Goal: Book appointment/travel/reservation

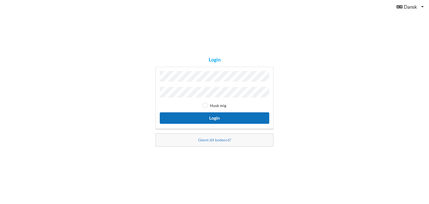
click at [208, 117] on button "Login" at bounding box center [215, 117] width 110 height 11
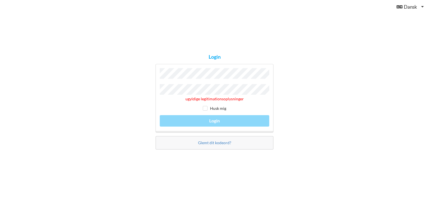
click at [80, 76] on div "Login ugyldige legitimationsoplysninger Husk mig Login Glemt dit kodeord?" at bounding box center [214, 102] width 429 height 204
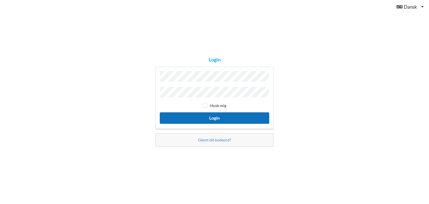
click at [208, 117] on button "Login" at bounding box center [215, 117] width 110 height 11
click at [200, 115] on button "Login" at bounding box center [215, 117] width 110 height 11
click at [205, 118] on button "Login" at bounding box center [215, 117] width 110 height 11
click at [207, 118] on button "Login" at bounding box center [215, 117] width 110 height 11
click at [197, 115] on button "Login" at bounding box center [215, 117] width 110 height 11
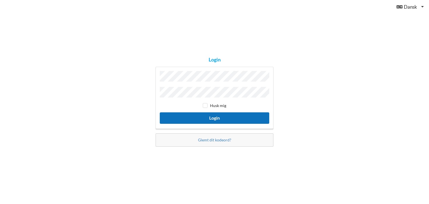
click at [213, 116] on button "Login" at bounding box center [215, 117] width 110 height 11
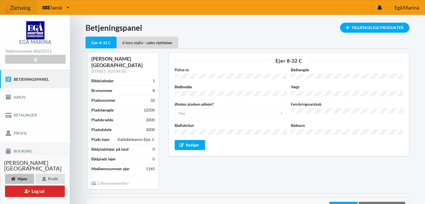
click at [26, 150] on link "Booking" at bounding box center [35, 151] width 70 height 18
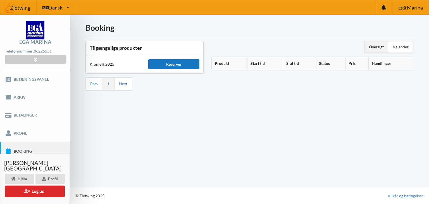
click at [169, 64] on div "Reserver" at bounding box center [173, 64] width 51 height 10
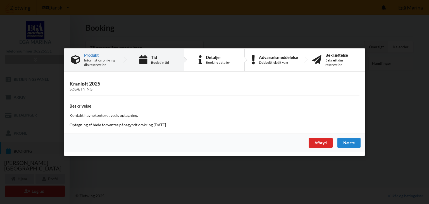
click at [155, 62] on div "Book din tid" at bounding box center [160, 62] width 18 height 4
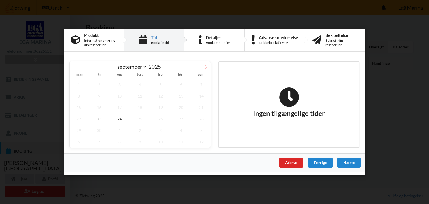
click at [205, 68] on icon at bounding box center [206, 67] width 4 height 4
click at [206, 66] on icon at bounding box center [206, 67] width 4 height 4
click at [74, 69] on icon at bounding box center [74, 67] width 4 height 4
click at [206, 68] on icon at bounding box center [206, 67] width 2 height 4
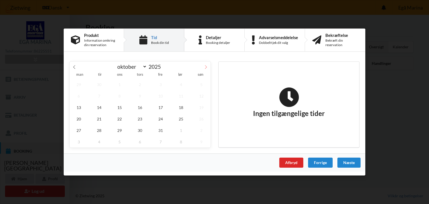
select select "9"
click at [79, 108] on span "13" at bounding box center [79, 107] width 18 height 11
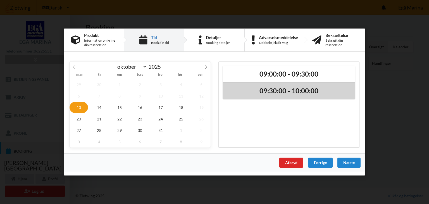
click at [283, 90] on h2 "09:30:00 - 10:00:00" at bounding box center [289, 91] width 124 height 9
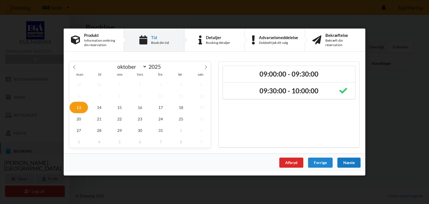
click at [348, 164] on div "Næste" at bounding box center [349, 163] width 23 height 10
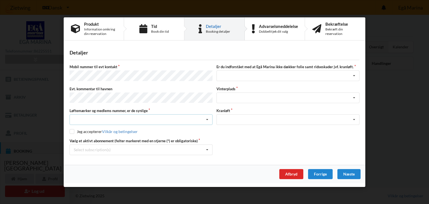
click at [86, 116] on div "Nej, jeg kontakter havnekontoret inden løftet Ja, mine mærker er synlige og int…" at bounding box center [141, 119] width 143 height 11
click at [96, 138] on div "Ja, mine mærker er synlige og intakte" at bounding box center [141, 140] width 143 height 10
click at [72, 129] on input "checkbox" at bounding box center [72, 131] width 5 height 5
checkbox input "true"
click at [208, 149] on icon at bounding box center [207, 150] width 8 height 10
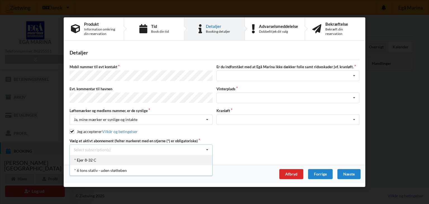
click at [88, 159] on div "* Ejer 8-32 C" at bounding box center [141, 160] width 143 height 10
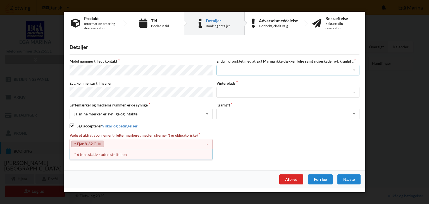
click at [263, 66] on div "Jeg har tæpper med og tager selv ansvaret for eventuelle folie samt ridseskader…" at bounding box center [288, 70] width 143 height 11
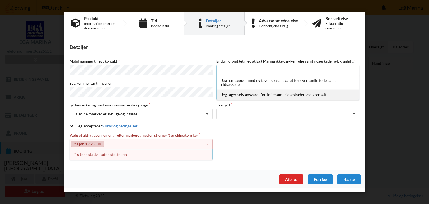
click at [262, 96] on div "Jeg tager selv ansvaret for folie samt ridseskader ved kranløft" at bounding box center [288, 94] width 143 height 10
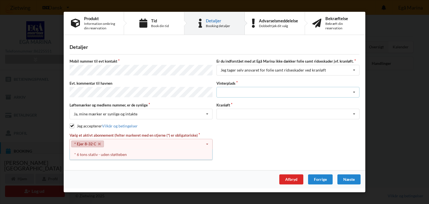
click at [355, 91] on icon at bounding box center [354, 92] width 8 height 10
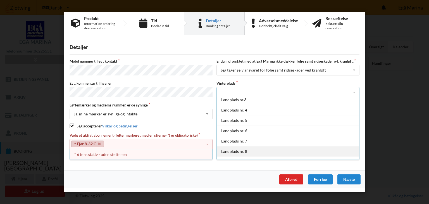
click at [237, 150] on div "Landplads nr. 8" at bounding box center [288, 151] width 143 height 10
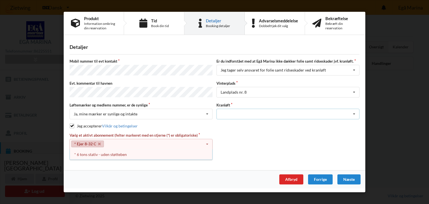
click at [355, 112] on icon at bounding box center [354, 114] width 8 height 10
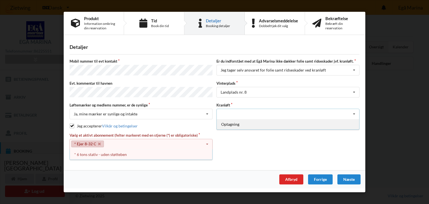
click at [229, 122] on div "Optagning" at bounding box center [288, 124] width 143 height 10
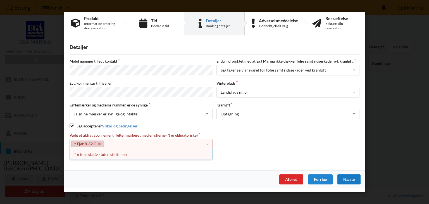
click at [348, 177] on div "Næste" at bounding box center [349, 179] width 23 height 10
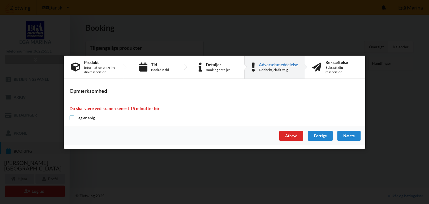
click at [72, 117] on input "checkbox" at bounding box center [72, 117] width 5 height 5
checkbox input "true"
click at [349, 135] on div "Næste" at bounding box center [349, 136] width 23 height 10
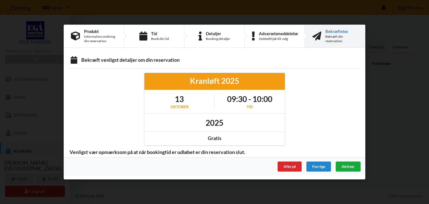
click at [347, 166] on span "Aktiver" at bounding box center [348, 166] width 13 height 5
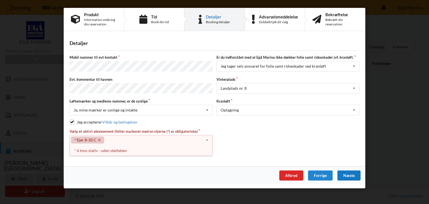
click at [207, 137] on icon at bounding box center [207, 140] width 8 height 10
click at [91, 149] on div "* 6 tons stativ - uden støtteben" at bounding box center [141, 150] width 143 height 10
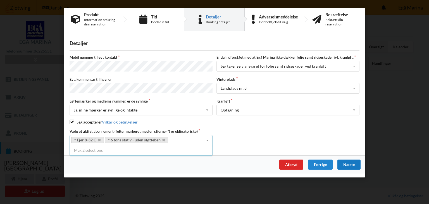
click at [346, 161] on div "Næste" at bounding box center [349, 165] width 23 height 10
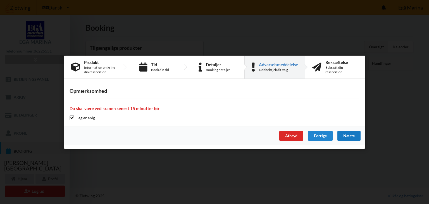
click at [350, 138] on div "Næste" at bounding box center [349, 136] width 23 height 10
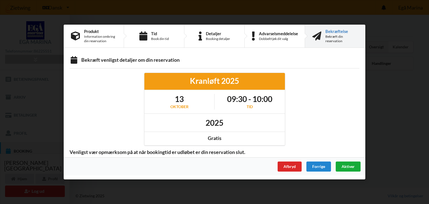
click at [350, 167] on span "Aktiver" at bounding box center [348, 166] width 13 height 5
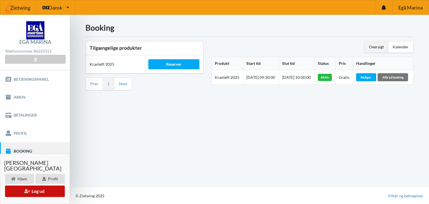
click at [37, 191] on button "Log ud" at bounding box center [35, 191] width 60 height 11
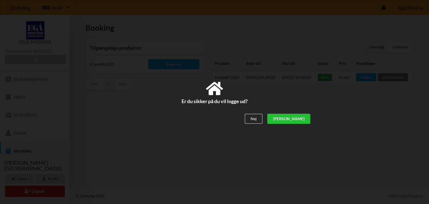
click at [304, 119] on div "[PERSON_NAME]" at bounding box center [289, 119] width 43 height 10
